Goal: Information Seeking & Learning: Check status

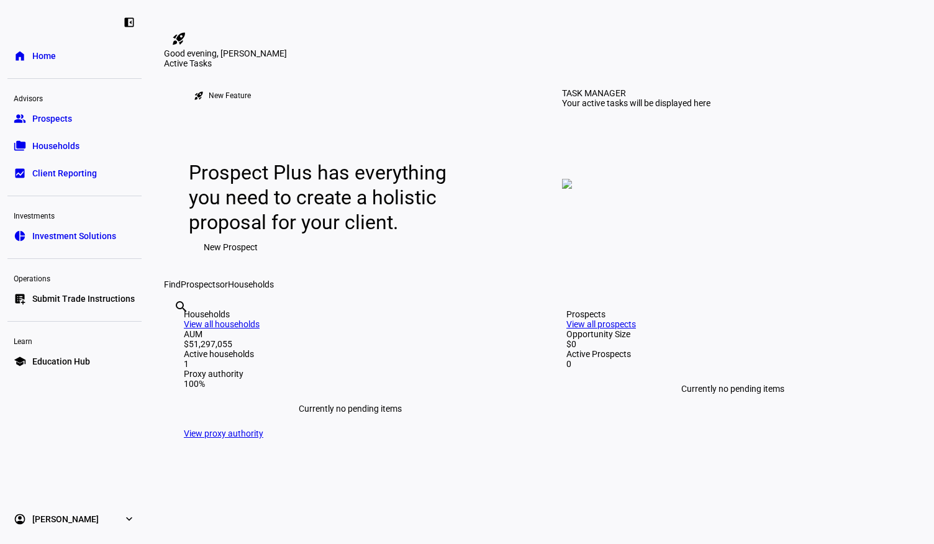
click at [63, 143] on span "Households" at bounding box center [55, 146] width 47 height 12
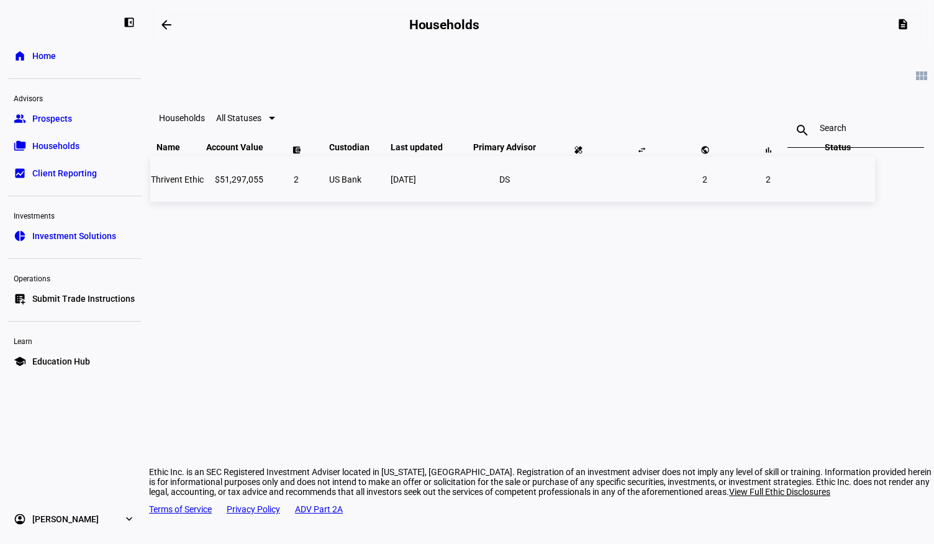
click at [204, 202] on td "Thrivent Ethic" at bounding box center [177, 178] width 54 height 45
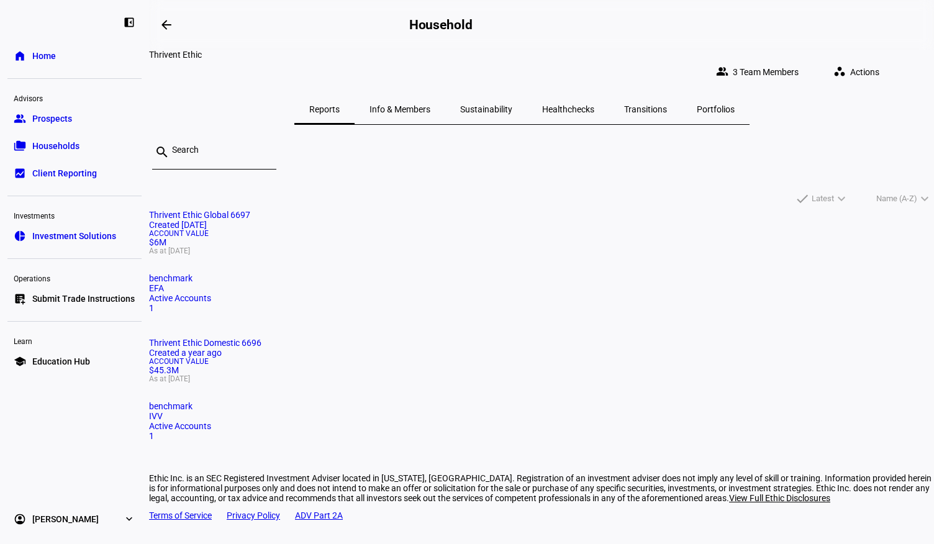
click at [334, 275] on mat-card "Thrivent Ethic Global 6697 Created [DATE] Account Value $6M As at [DATE] benchm…" at bounding box center [541, 261] width 785 height 103
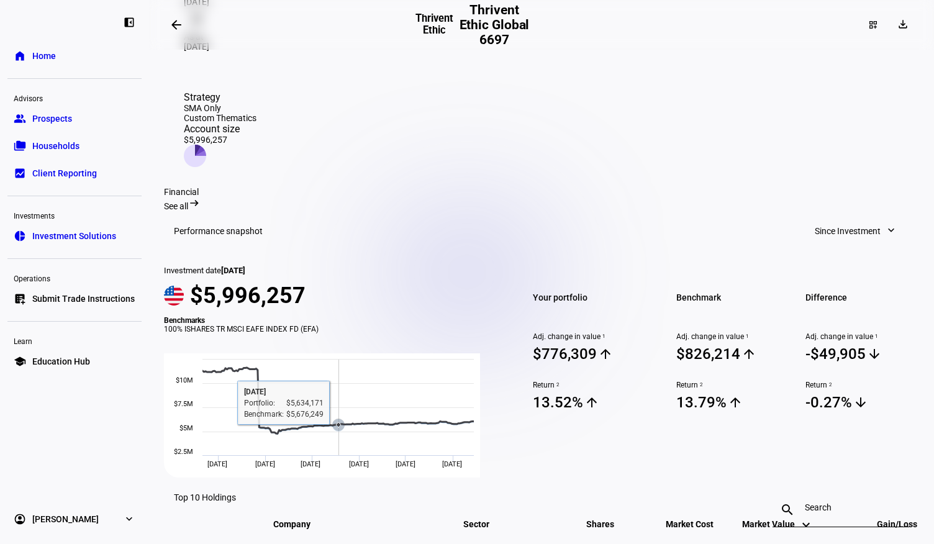
scroll to position [301, 0]
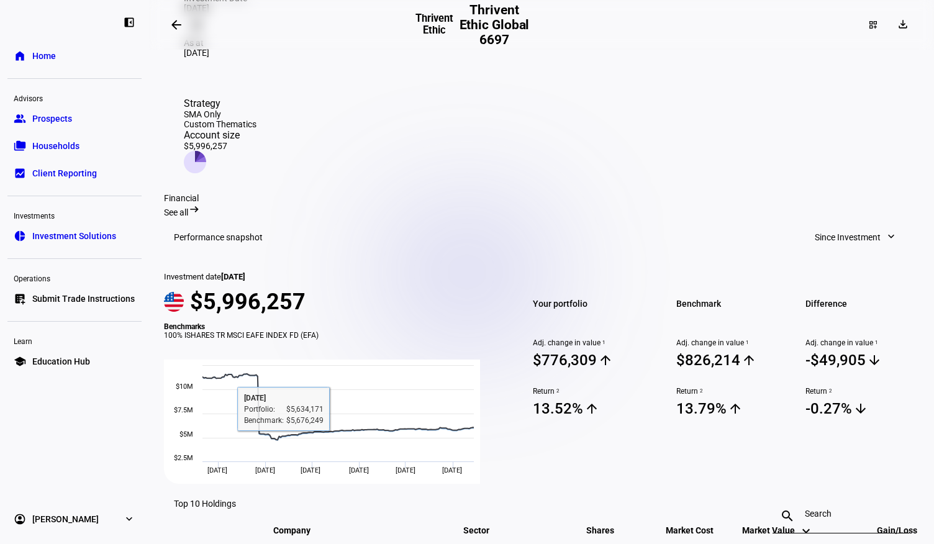
click at [100, 142] on link "folder_copy Households" at bounding box center [74, 145] width 134 height 25
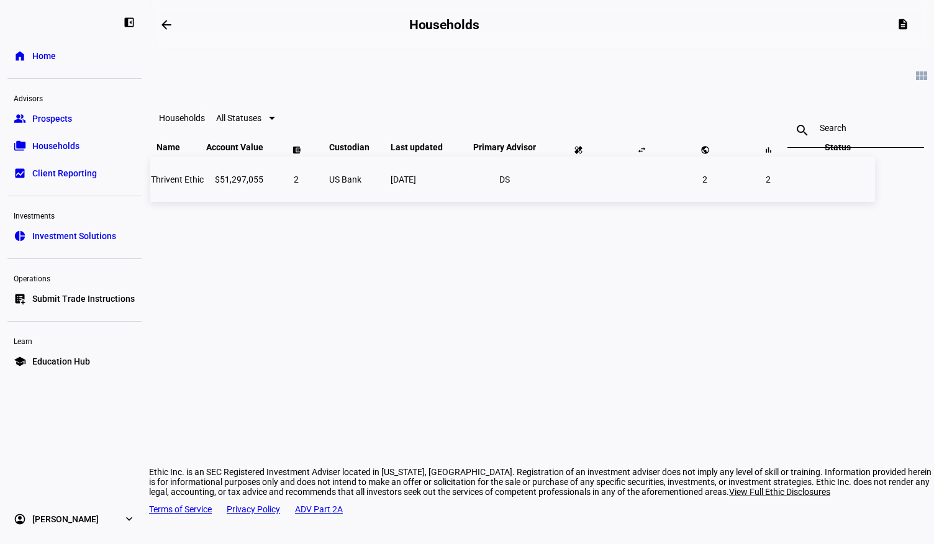
click at [204, 184] on span "Thrivent Ethic" at bounding box center [177, 179] width 53 height 10
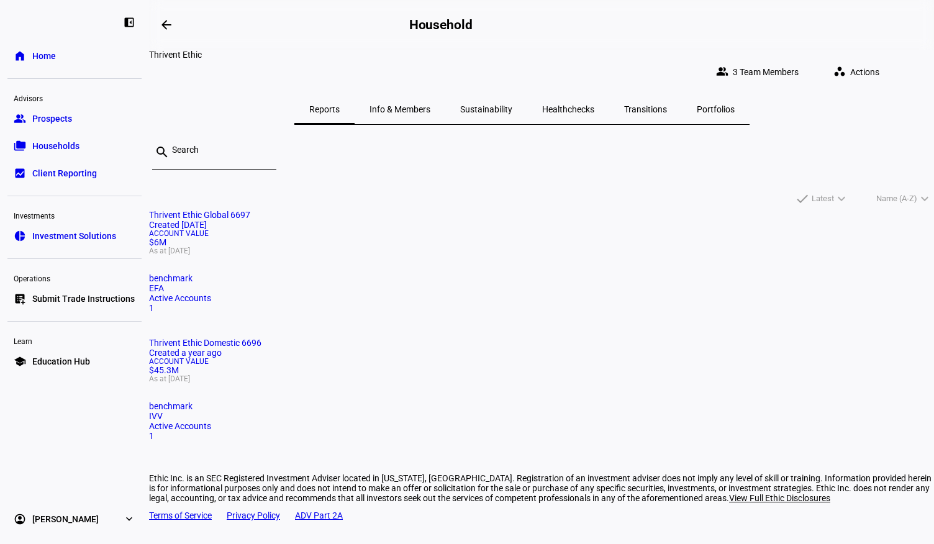
click at [538, 338] on mat-card-title "Thrivent Ethic Domestic 6696 Created a year ago" at bounding box center [541, 348] width 785 height 20
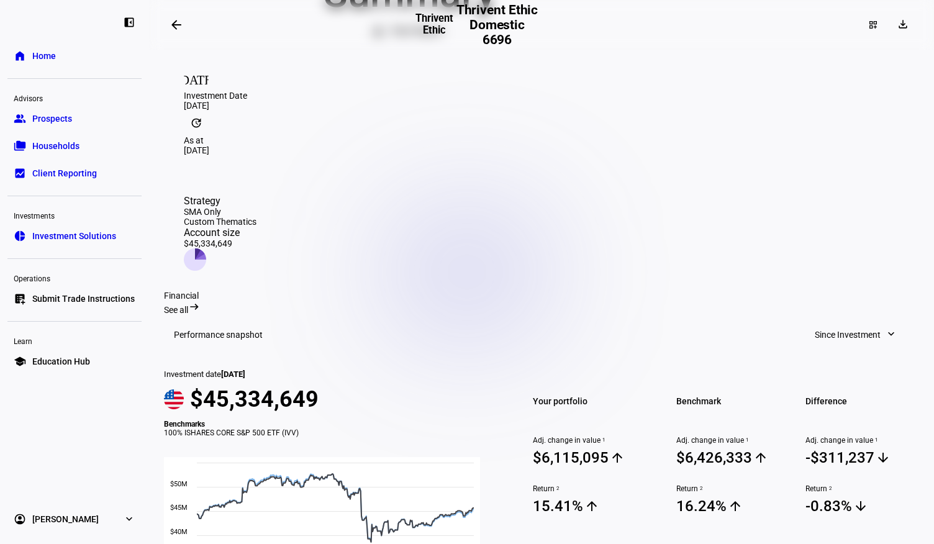
scroll to position [202, 0]
click at [188, 306] on span "See all" at bounding box center [176, 311] width 24 height 10
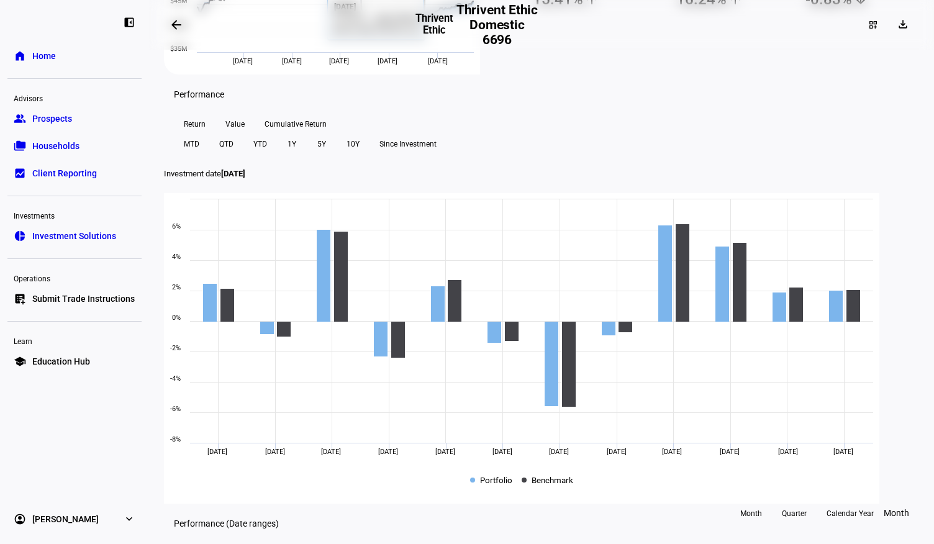
scroll to position [352, 0]
click at [301, 133] on span "Cumulative Return" at bounding box center [296, 124] width 62 height 20
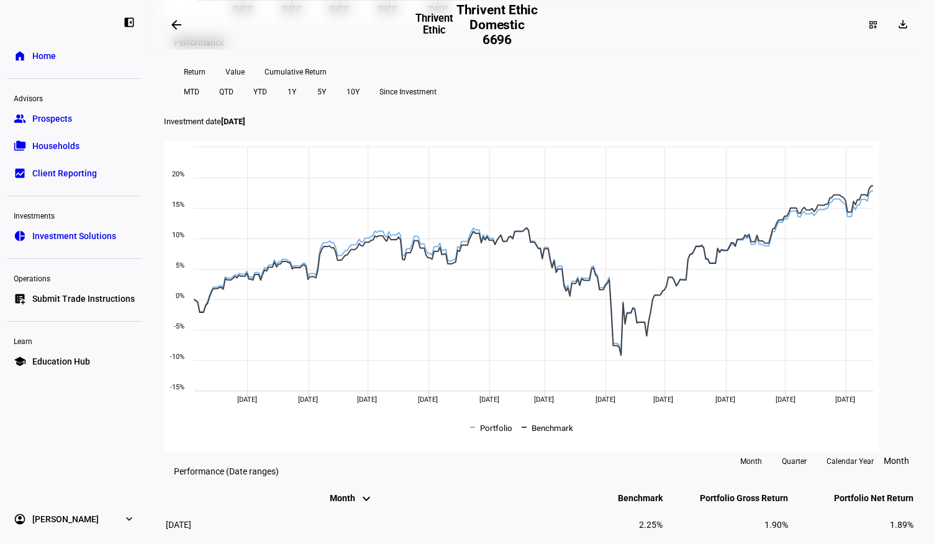
scroll to position [403, 0]
click at [232, 83] on span at bounding box center [234, 73] width 39 height 20
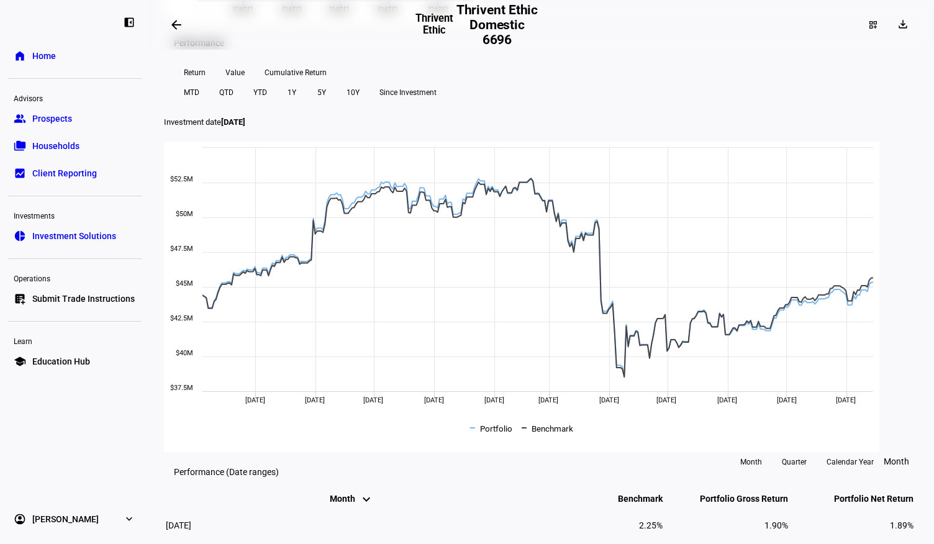
click at [204, 83] on span "Return" at bounding box center [195, 73] width 22 height 20
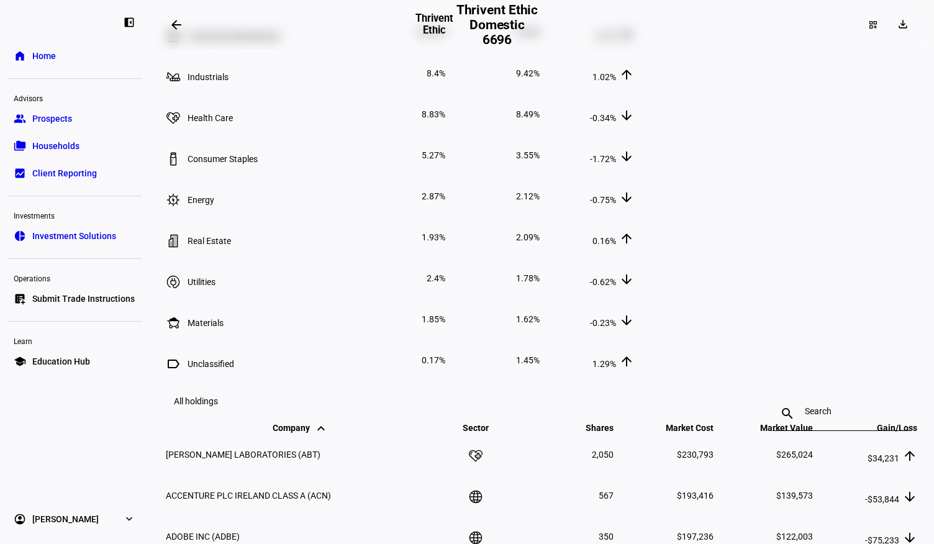
scroll to position [1522, 0]
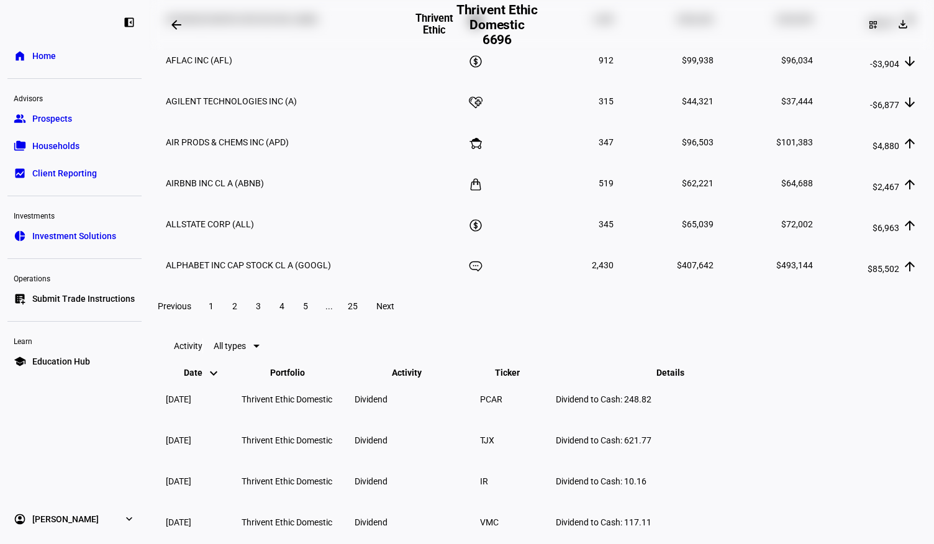
scroll to position [2081, 0]
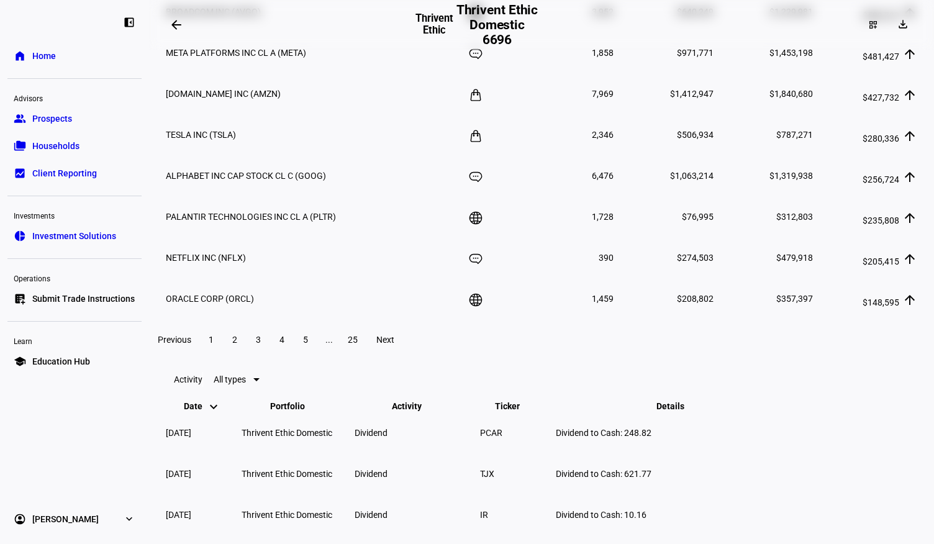
scroll to position [2046, 0]
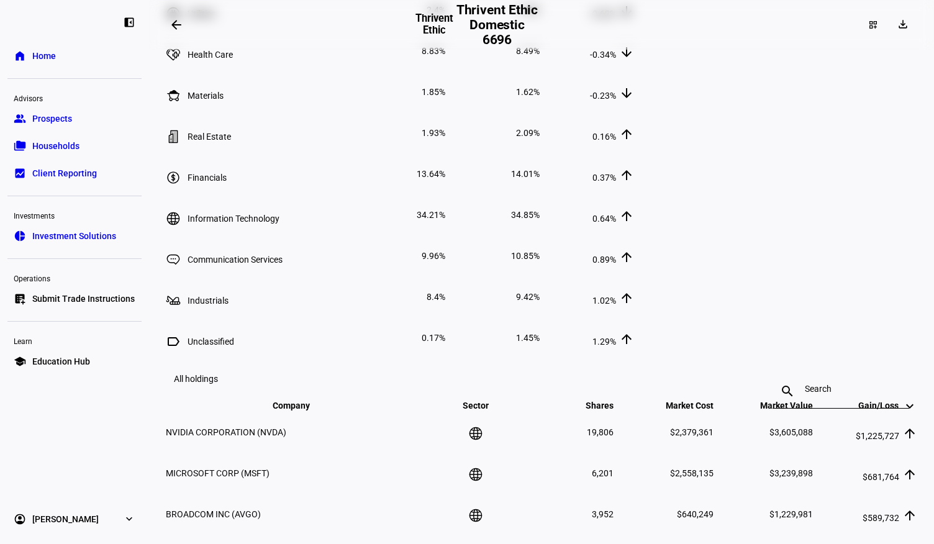
scroll to position [1544, 0]
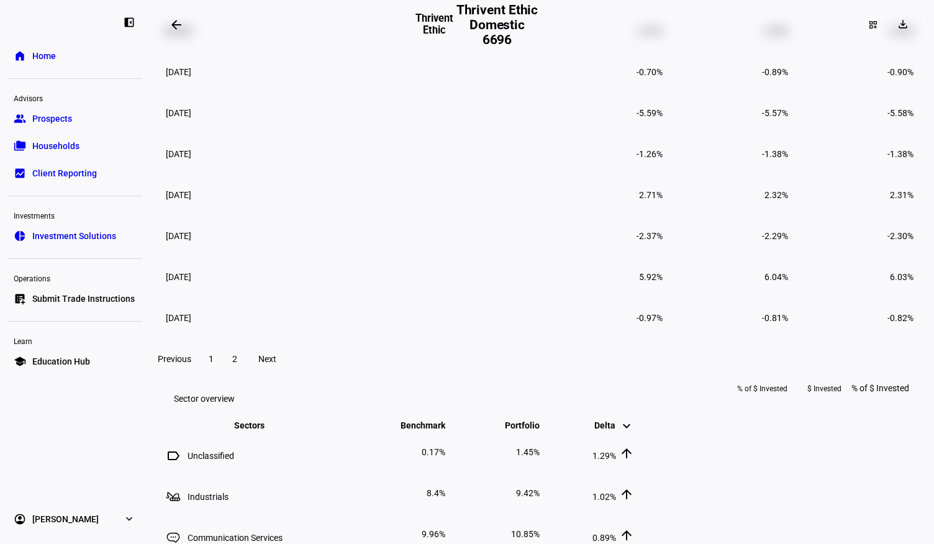
scroll to position [1077, 0]
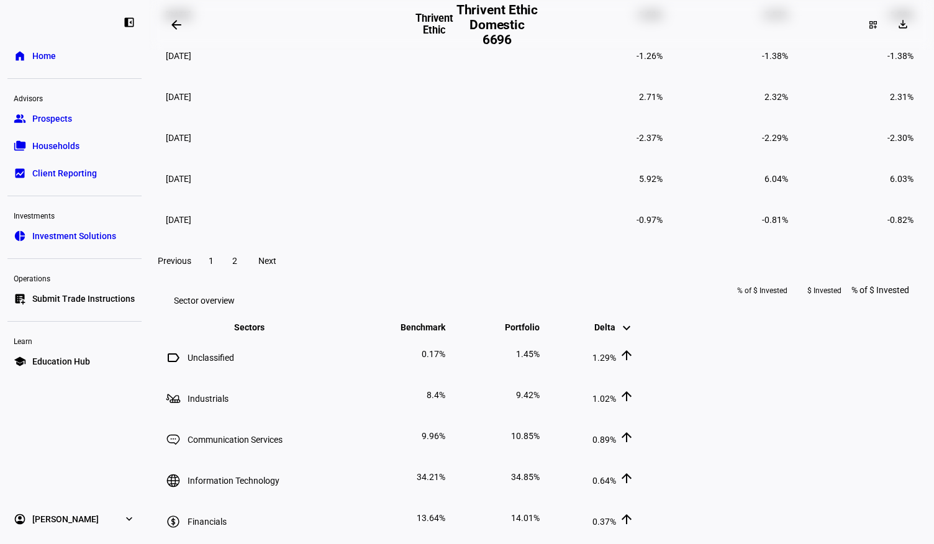
click at [246, 276] on span at bounding box center [235, 261] width 22 height 30
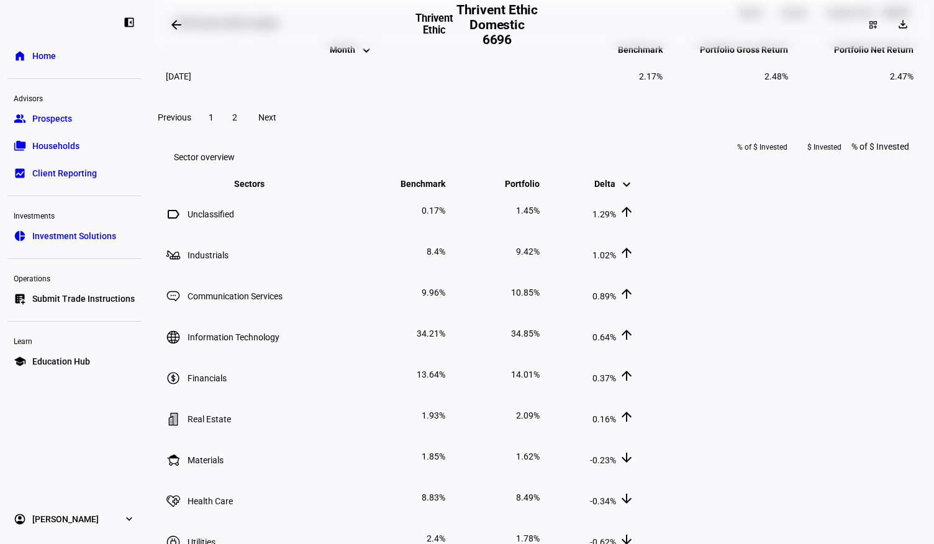
scroll to position [802, 0]
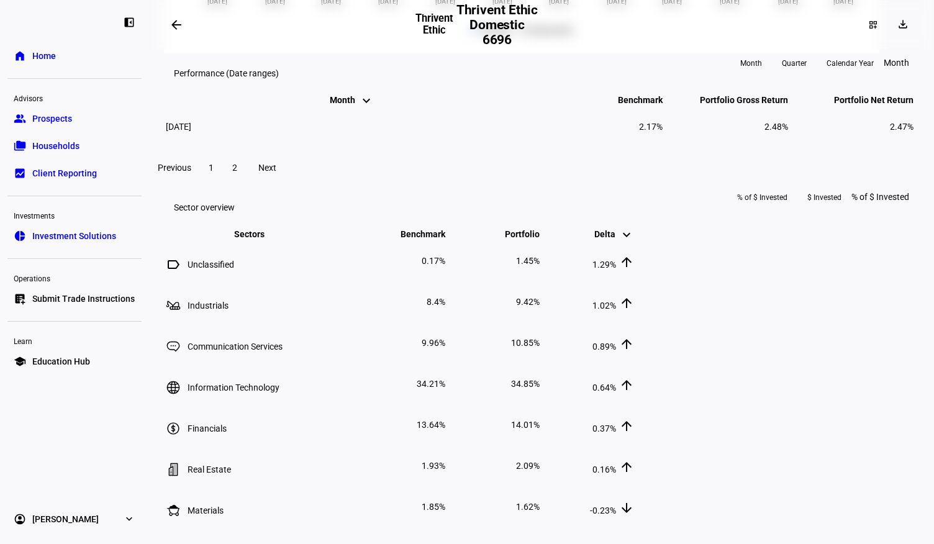
click at [802, 73] on span "Quarter" at bounding box center [794, 63] width 25 height 20
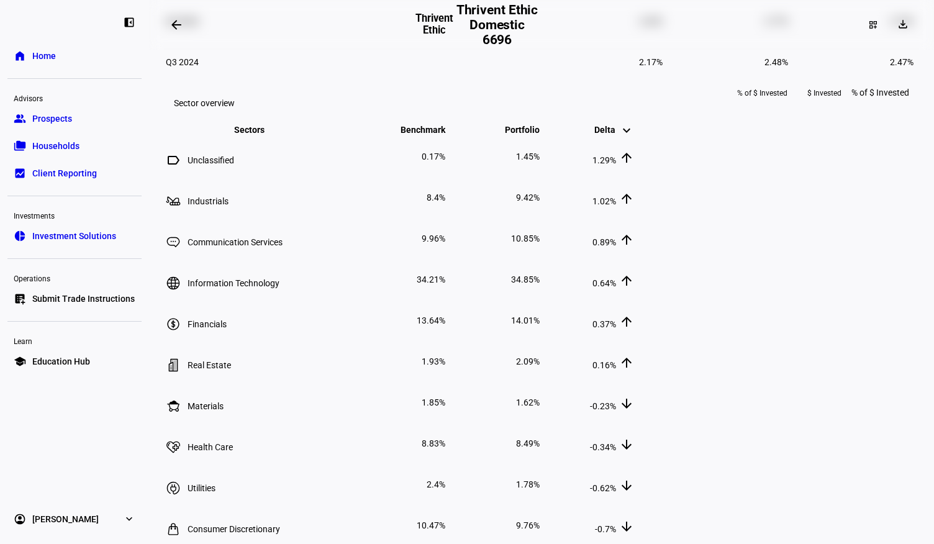
scroll to position [1171, 0]
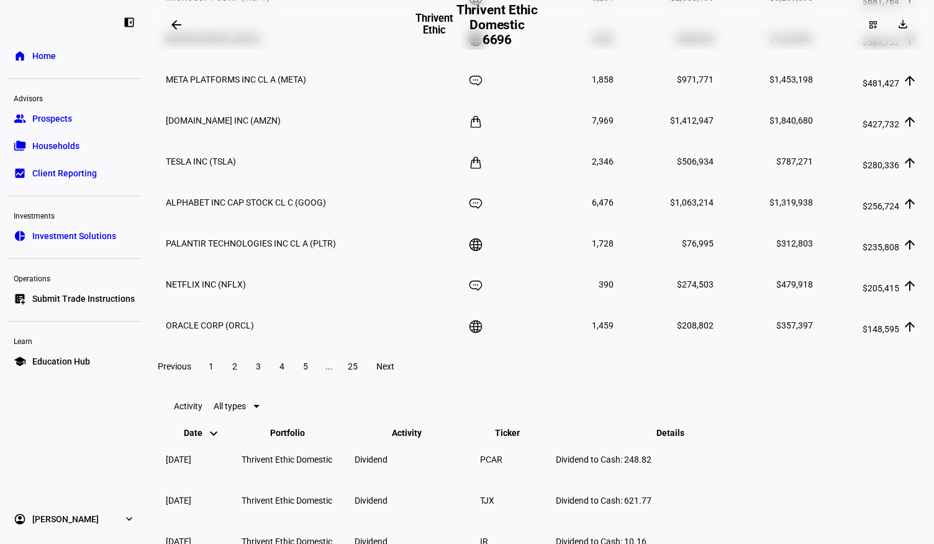
scroll to position [1735, 0]
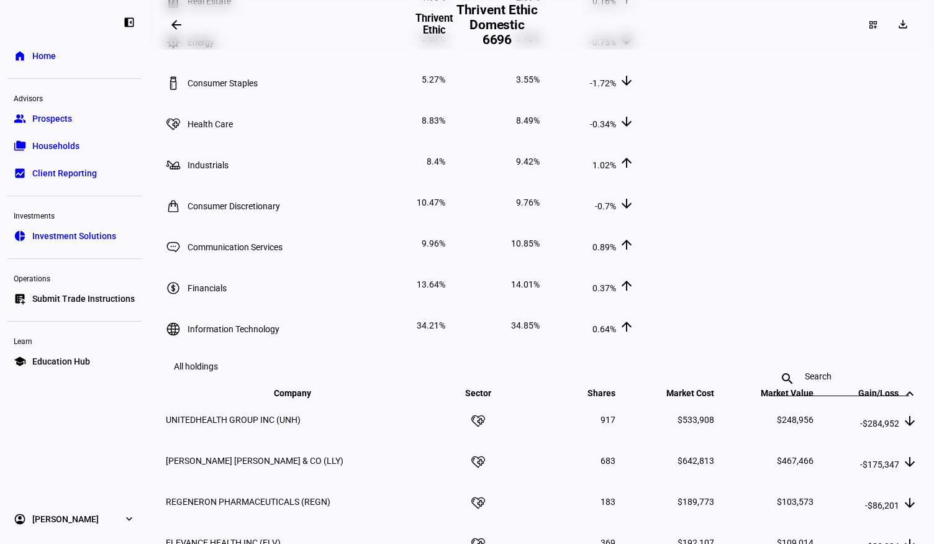
scroll to position [1270, 0]
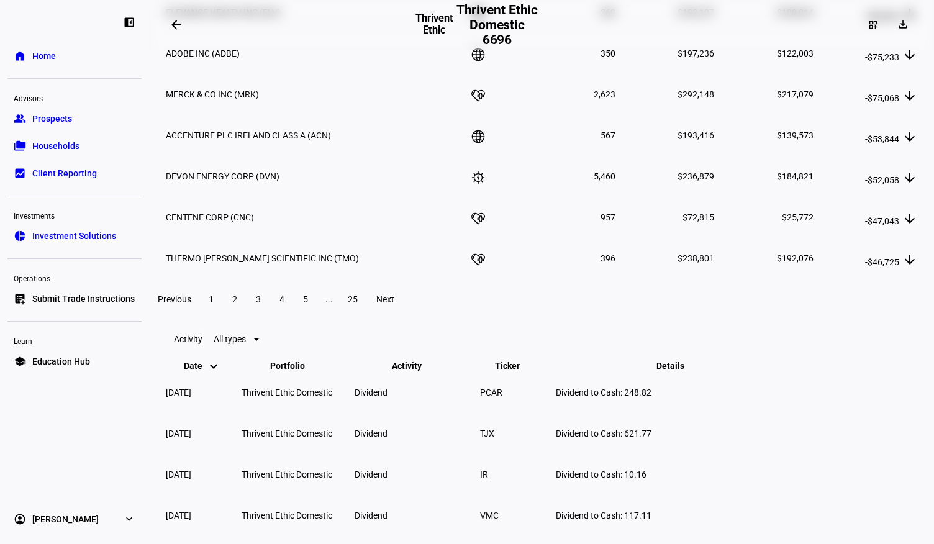
scroll to position [1707, 0]
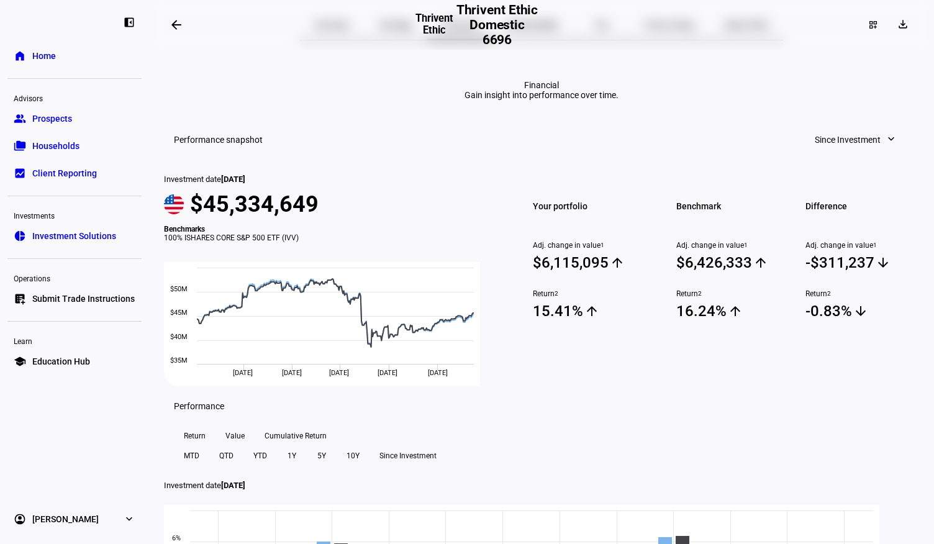
scroll to position [0, 0]
